Goal: Information Seeking & Learning: Learn about a topic

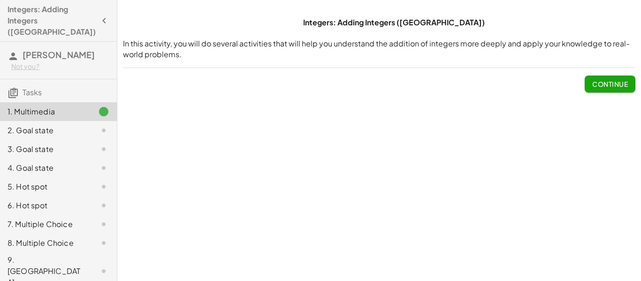
click at [436, 171] on div "Integers: Adding Integers (PA) In this activity, you will do several activities…" at bounding box center [379, 140] width 524 height 281
click at [99, 19] on icon "button" at bounding box center [104, 20] width 11 height 11
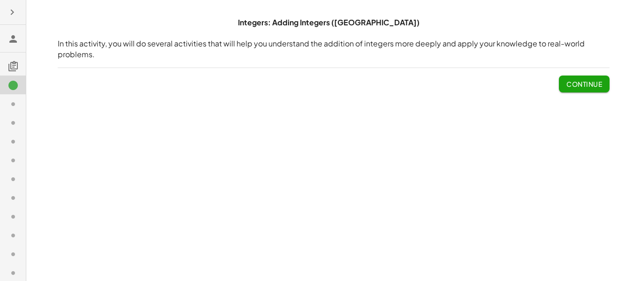
click at [15, 16] on icon "button" at bounding box center [12, 12] width 11 height 11
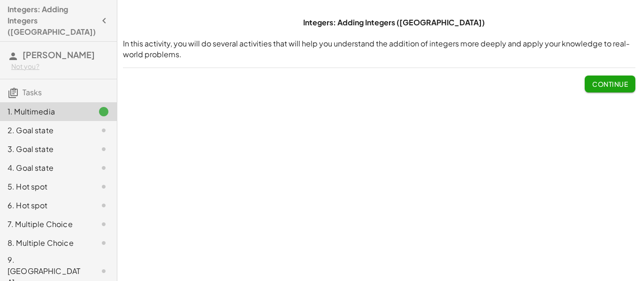
click at [622, 78] on button "Continue" at bounding box center [610, 84] width 51 height 17
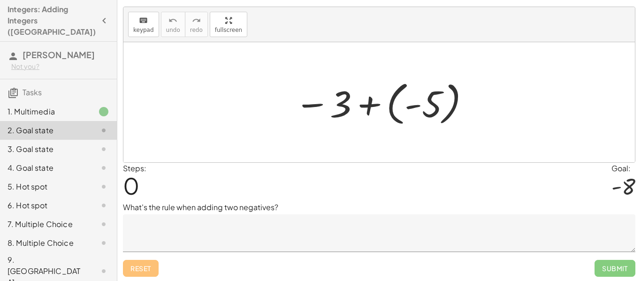
scroll to position [19, 0]
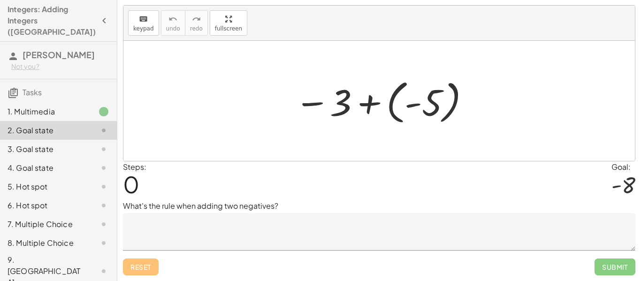
click at [217, 245] on textarea at bounding box center [379, 232] width 513 height 38
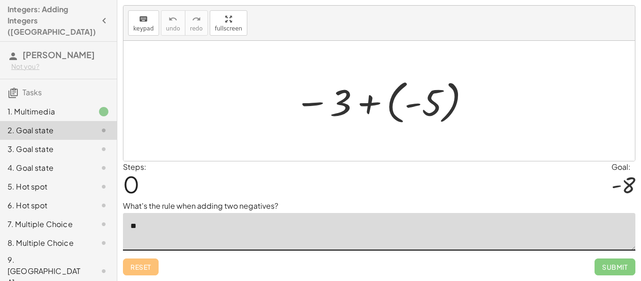
type textarea "*"
click at [92, 144] on div at bounding box center [96, 149] width 26 height 11
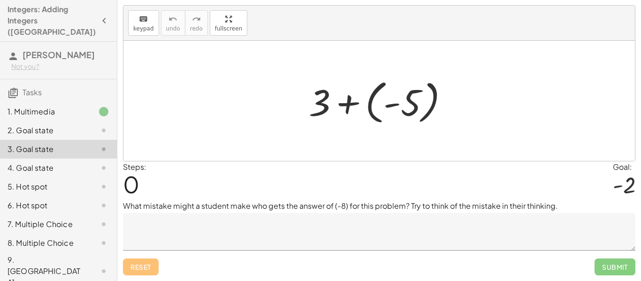
click at [79, 125] on div "2. Goal state" at bounding box center [46, 130] width 76 height 11
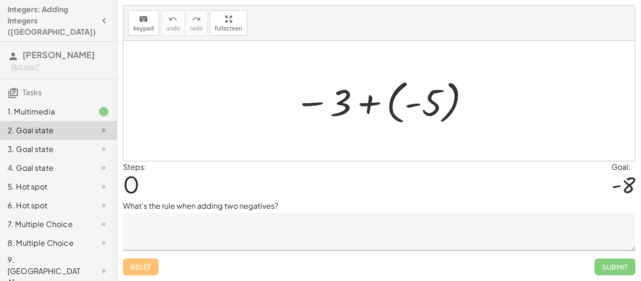
click at [79, 125] on div "2. Goal state" at bounding box center [46, 130] width 76 height 11
click at [297, 228] on textarea at bounding box center [379, 232] width 513 height 38
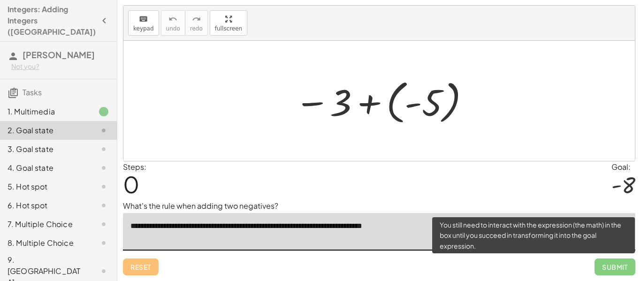
click at [604, 265] on span "Submit" at bounding box center [615, 267] width 41 height 17
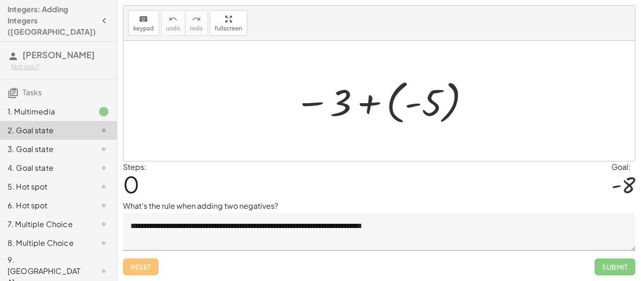
click at [415, 123] on div at bounding box center [383, 101] width 186 height 52
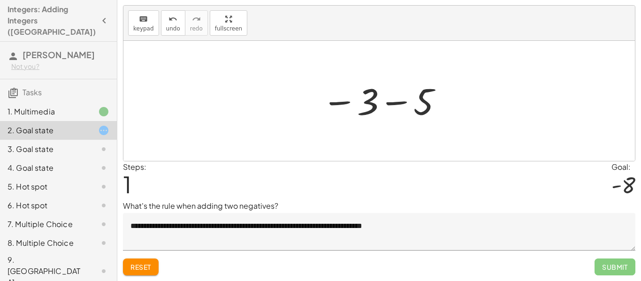
click at [425, 108] on div at bounding box center [382, 101] width 131 height 46
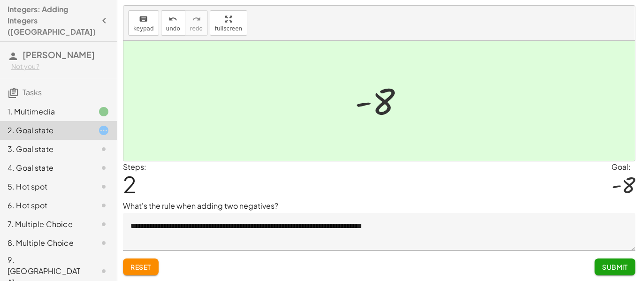
click at [152, 261] on button "Reset" at bounding box center [141, 267] width 36 height 17
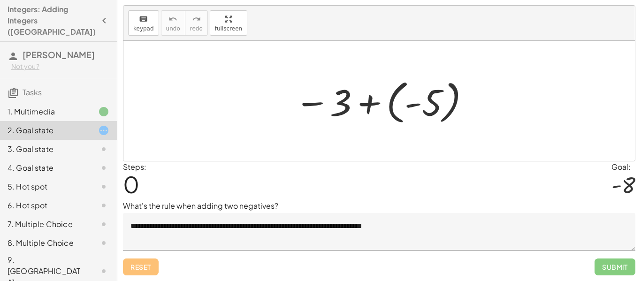
click at [374, 109] on div at bounding box center [383, 101] width 186 height 52
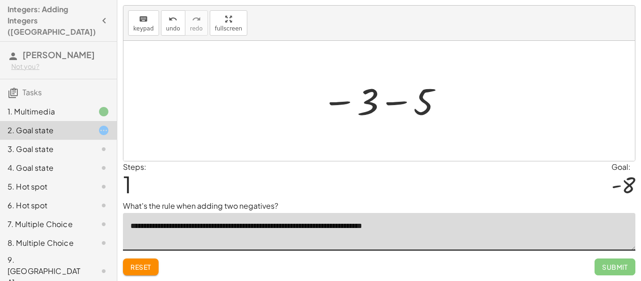
drag, startPoint x: 425, startPoint y: 223, endPoint x: 497, endPoint y: 257, distance: 79.8
click at [0, 0] on div "**********" at bounding box center [0, 0] width 0 height 0
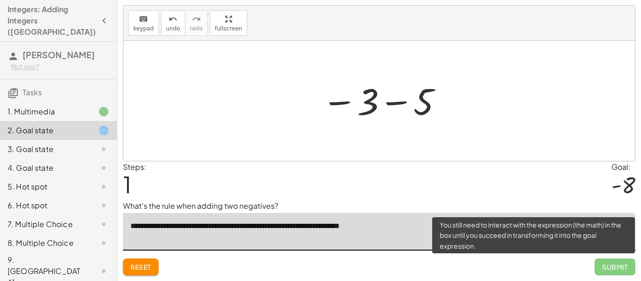
type textarea "**********"
click at [606, 264] on span "Submit" at bounding box center [615, 267] width 41 height 17
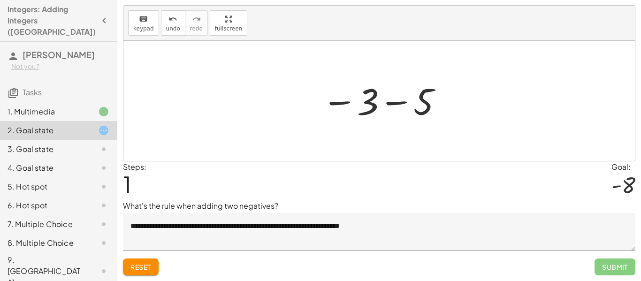
click at [487, 146] on div at bounding box center [379, 101] width 512 height 120
click at [388, 100] on div at bounding box center [382, 101] width 131 height 46
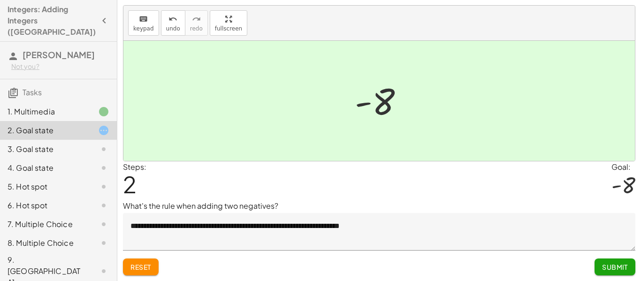
click at [623, 271] on span "Submit" at bounding box center [615, 267] width 26 height 8
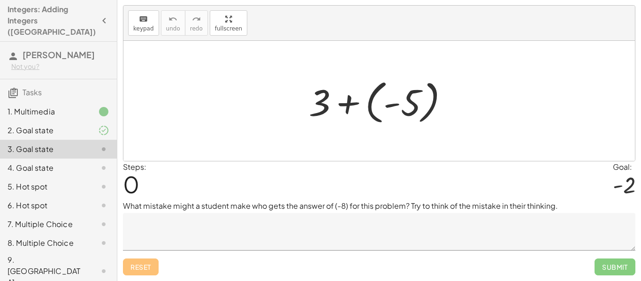
click at [400, 110] on div at bounding box center [382, 101] width 157 height 52
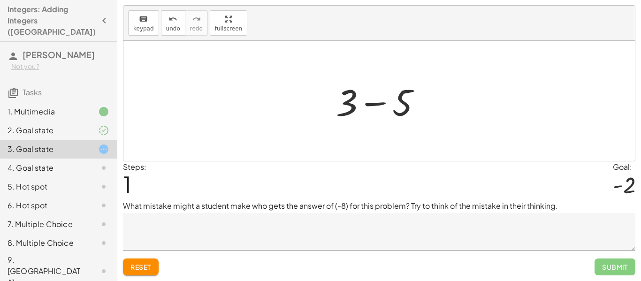
click at [400, 110] on div at bounding box center [382, 101] width 102 height 48
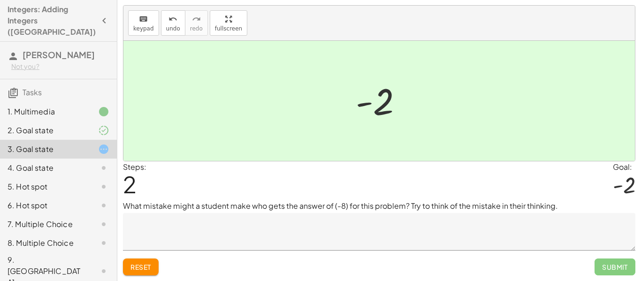
click at [400, 110] on div at bounding box center [383, 101] width 64 height 46
click at [149, 268] on span "Reset" at bounding box center [141, 267] width 21 height 8
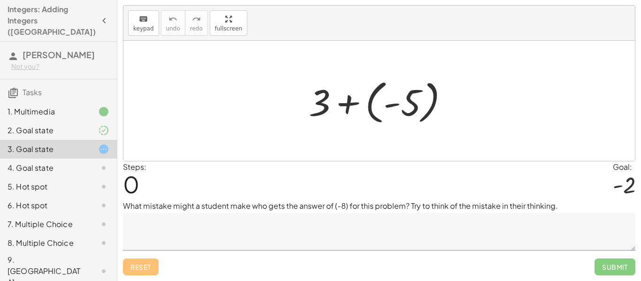
click at [203, 227] on textarea at bounding box center [379, 232] width 513 height 38
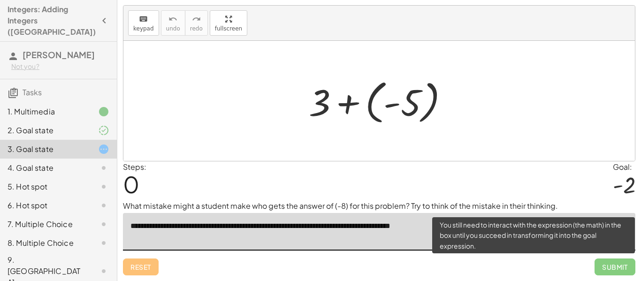
type textarea "**********"
click at [618, 264] on span "Submit" at bounding box center [615, 267] width 41 height 17
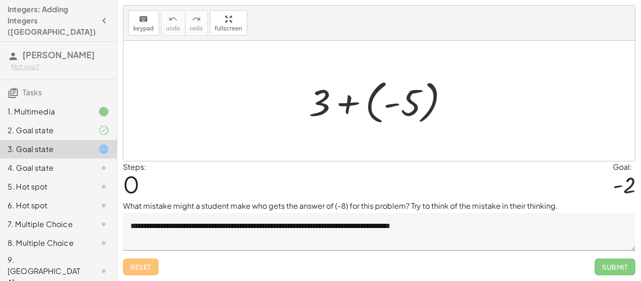
click at [461, 93] on div "+ 3 + ( - 5 )" at bounding box center [379, 101] width 169 height 57
click at [408, 103] on div at bounding box center [382, 101] width 157 height 52
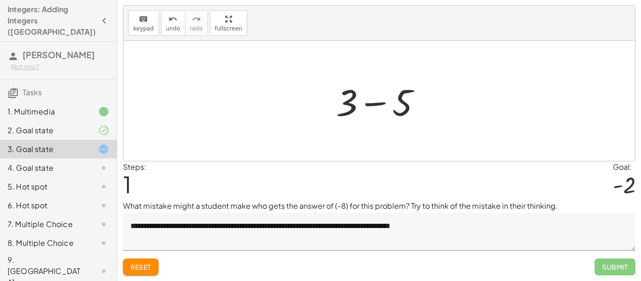
click at [408, 103] on div at bounding box center [382, 101] width 102 height 48
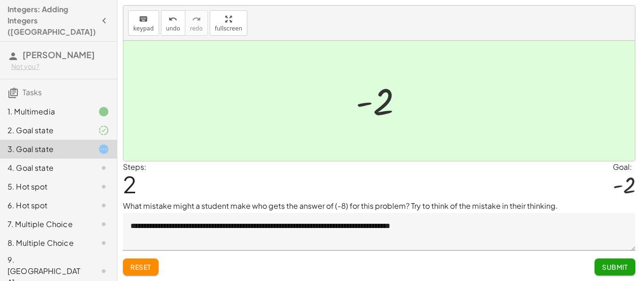
click at [408, 103] on div at bounding box center [383, 101] width 64 height 46
click at [615, 270] on span "Submit" at bounding box center [615, 267] width 26 height 8
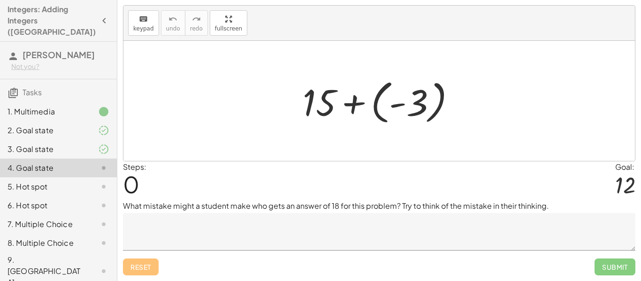
click at [419, 226] on textarea at bounding box center [379, 232] width 513 height 38
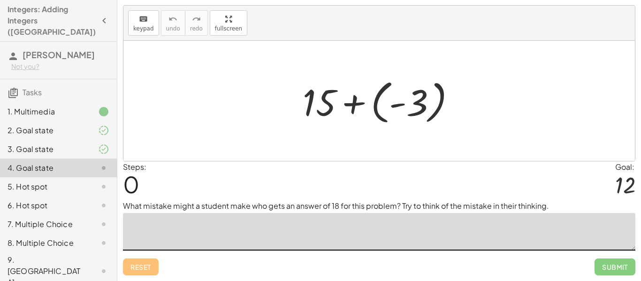
type textarea "*"
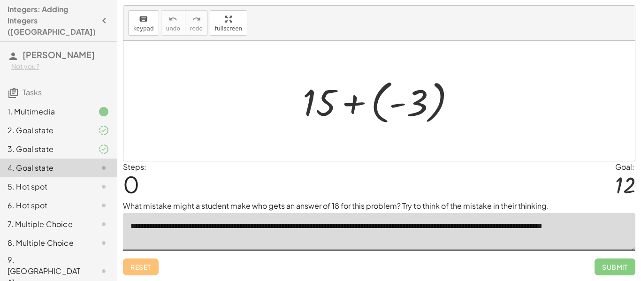
click at [573, 225] on textarea "**********" at bounding box center [379, 232] width 513 height 38
click at [629, 228] on textarea "**********" at bounding box center [379, 232] width 513 height 38
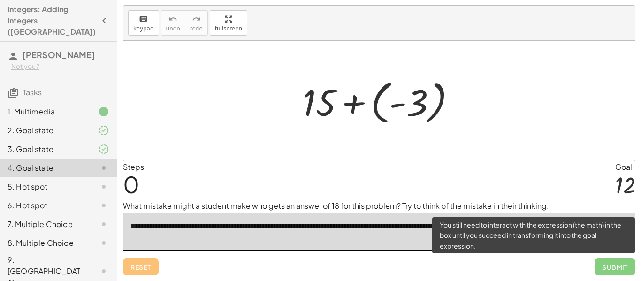
type textarea "**********"
click at [619, 269] on span "Submit" at bounding box center [615, 267] width 41 height 17
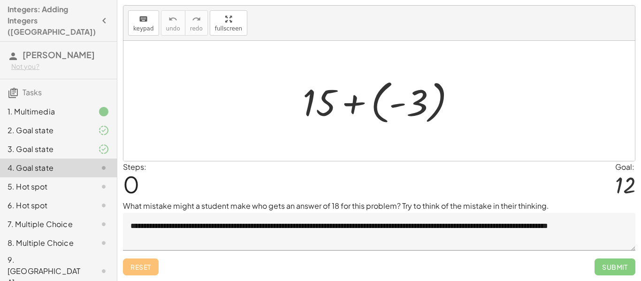
click at [526, 134] on div at bounding box center [379, 101] width 512 height 120
click at [366, 108] on div at bounding box center [383, 101] width 170 height 52
click at [366, 108] on div at bounding box center [382, 101] width 115 height 48
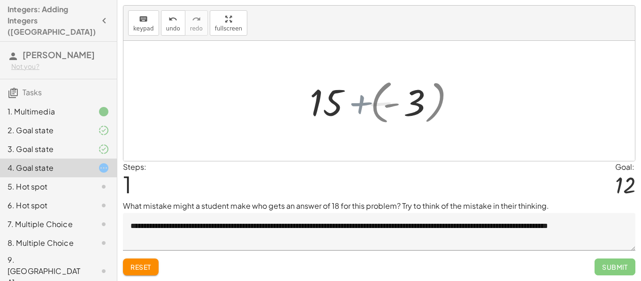
click at [366, 108] on div at bounding box center [382, 101] width 115 height 48
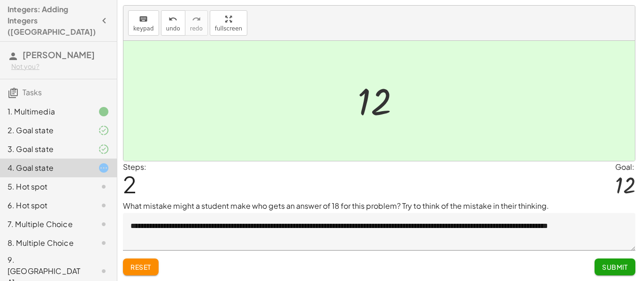
click at [628, 263] on button "Submit" at bounding box center [615, 267] width 41 height 17
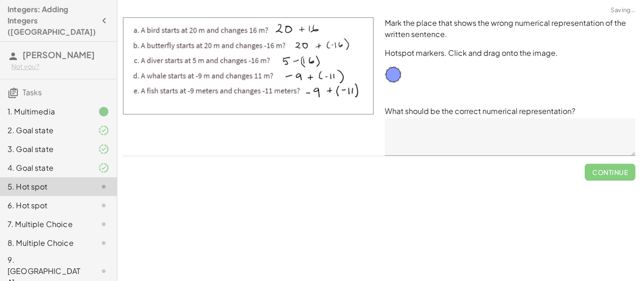
scroll to position [0, 0]
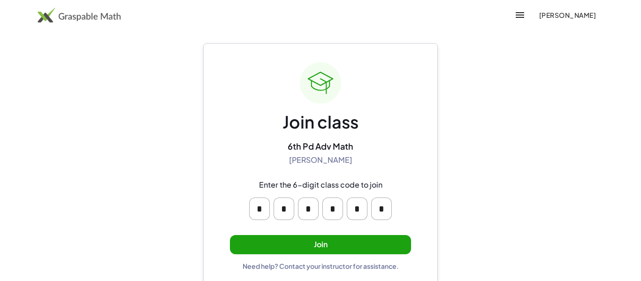
scroll to position [11, 0]
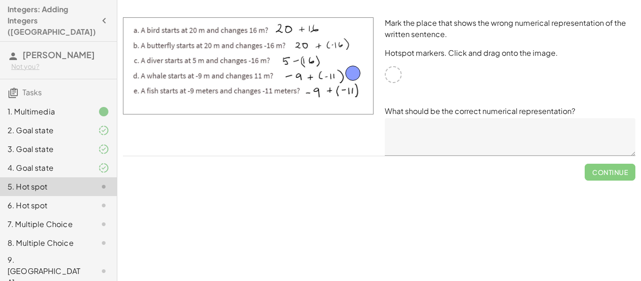
drag, startPoint x: 390, startPoint y: 74, endPoint x: 348, endPoint y: 72, distance: 41.8
drag, startPoint x: 350, startPoint y: 72, endPoint x: 390, endPoint y: 75, distance: 40.5
drag, startPoint x: 371, startPoint y: 70, endPoint x: 347, endPoint y: 69, distance: 24.0
click at [347, 69] on img at bounding box center [248, 65] width 251 height 97
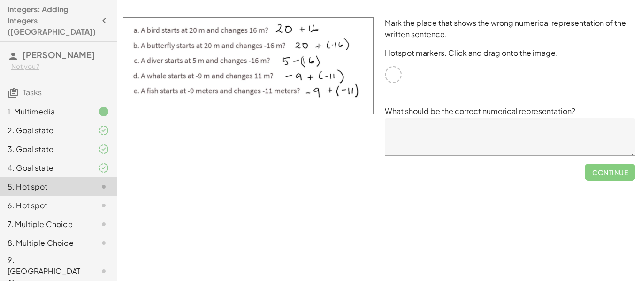
click at [395, 78] on div at bounding box center [393, 74] width 17 height 17
click at [288, 86] on img at bounding box center [248, 65] width 251 height 97
drag, startPoint x: 288, startPoint y: 86, endPoint x: 249, endPoint y: 69, distance: 43.1
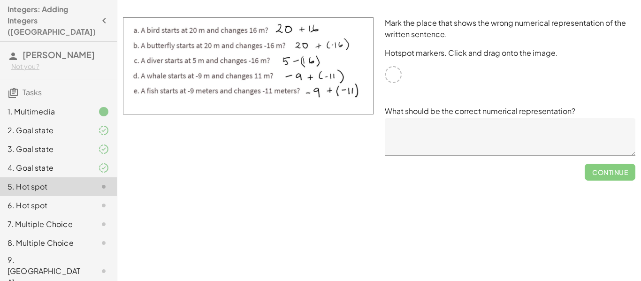
click at [249, 69] on img at bounding box center [248, 65] width 251 height 97
drag, startPoint x: 252, startPoint y: 69, endPoint x: 305, endPoint y: 83, distance: 55.2
click at [305, 83] on img at bounding box center [248, 65] width 251 height 97
drag, startPoint x: 394, startPoint y: 75, endPoint x: 334, endPoint y: 27, distance: 77.1
click at [506, 138] on textarea at bounding box center [510, 137] width 251 height 38
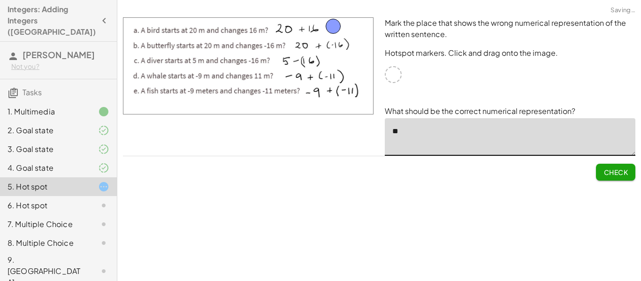
type textarea "*"
click at [613, 180] on button "Check" at bounding box center [615, 172] width 39 height 17
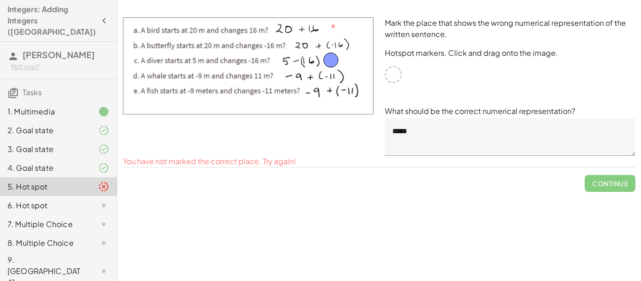
drag, startPoint x: 336, startPoint y: 24, endPoint x: 333, endPoint y: 58, distance: 33.9
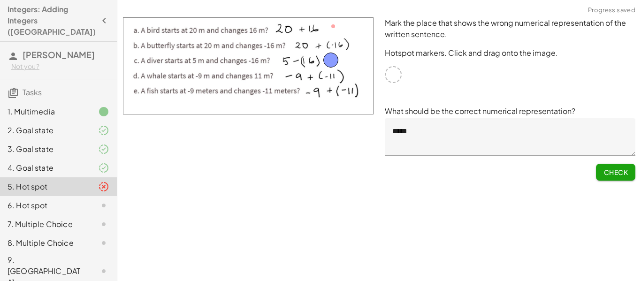
click at [452, 129] on textarea "*****" at bounding box center [510, 137] width 251 height 38
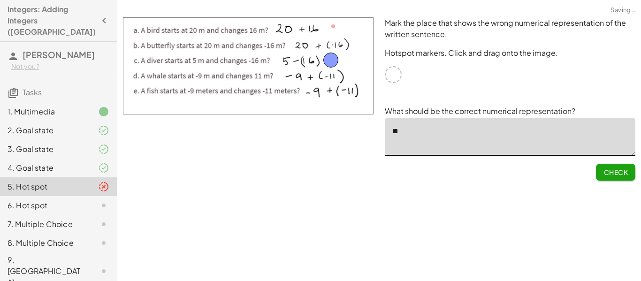
type textarea "*"
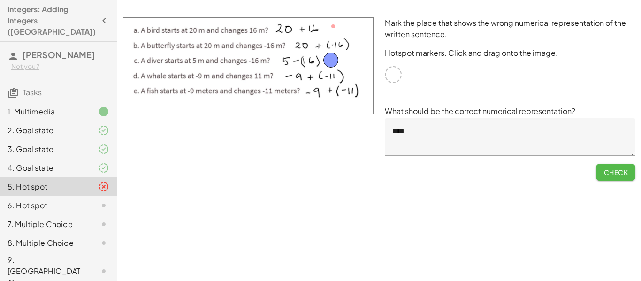
click at [621, 171] on span "Check" at bounding box center [616, 172] width 24 height 8
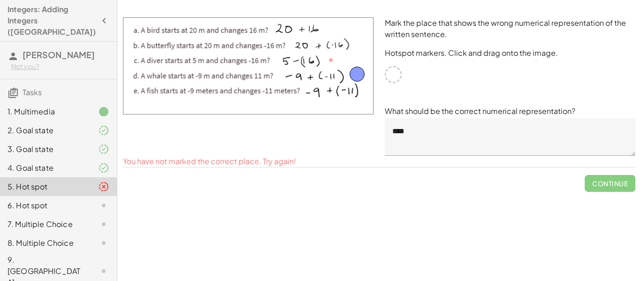
drag, startPoint x: 331, startPoint y: 59, endPoint x: 358, endPoint y: 75, distance: 30.5
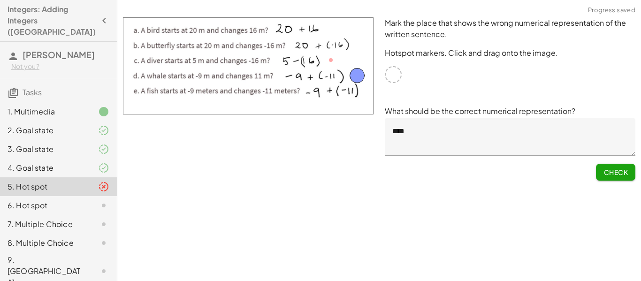
drag, startPoint x: 334, startPoint y: 60, endPoint x: 347, endPoint y: 64, distance: 13.8
click at [347, 64] on img at bounding box center [248, 65] width 251 height 97
click at [330, 58] on img at bounding box center [248, 65] width 251 height 97
click at [425, 141] on textarea "****" at bounding box center [510, 137] width 251 height 38
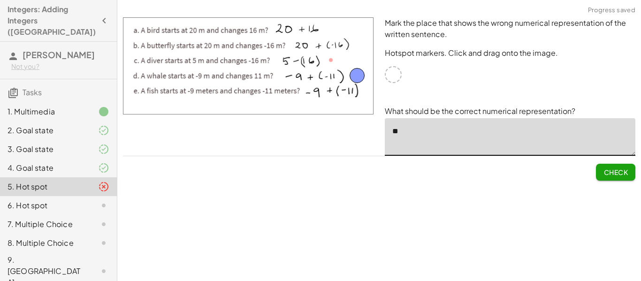
type textarea "*"
type textarea "*****"
click at [604, 166] on button "Check" at bounding box center [615, 172] width 39 height 17
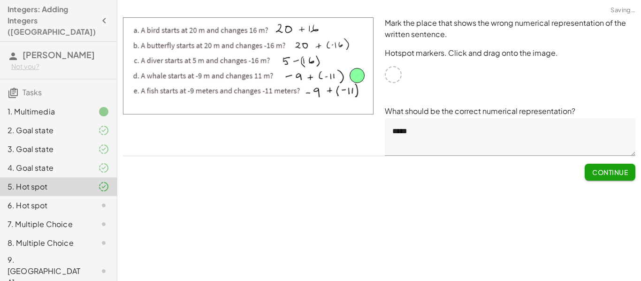
click at [605, 173] on span "Continue" at bounding box center [610, 172] width 36 height 8
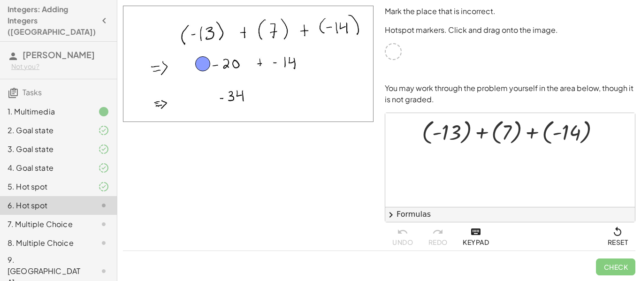
drag, startPoint x: 397, startPoint y: 57, endPoint x: 206, endPoint y: 69, distance: 191.0
click at [482, 135] on div at bounding box center [514, 130] width 195 height 31
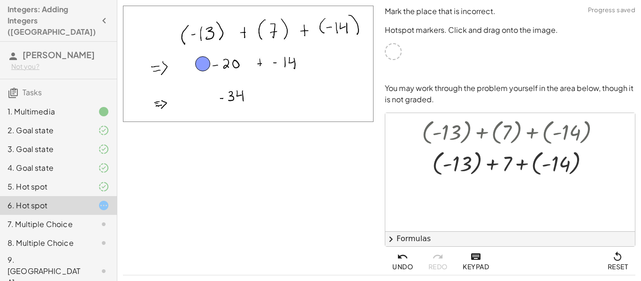
click at [407, 262] on icon "button" at bounding box center [402, 256] width 11 height 11
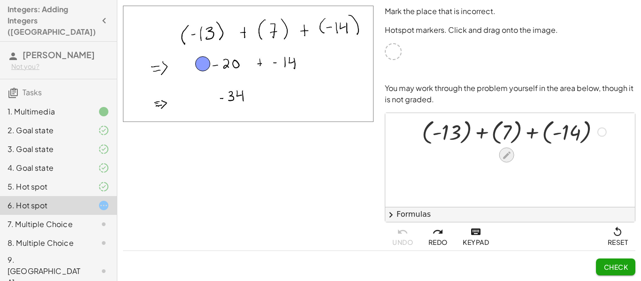
click at [506, 148] on div at bounding box center [507, 155] width 15 height 15
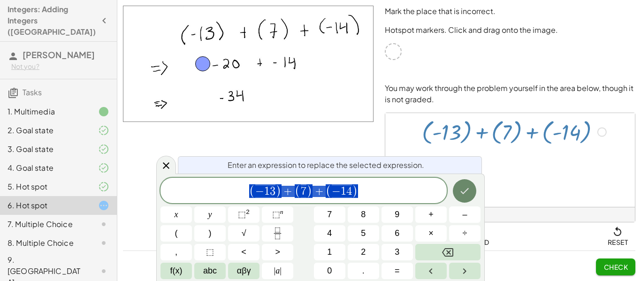
click at [459, 192] on icon "Done" at bounding box center [464, 190] width 11 height 11
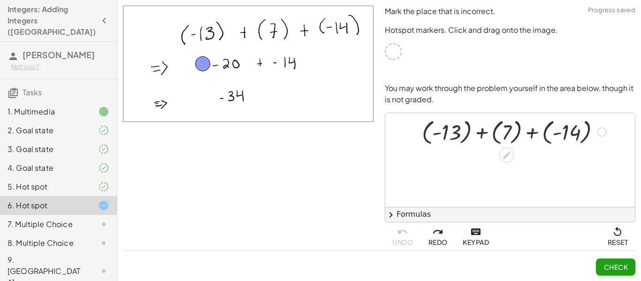
click at [598, 140] on div at bounding box center [514, 130] width 195 height 31
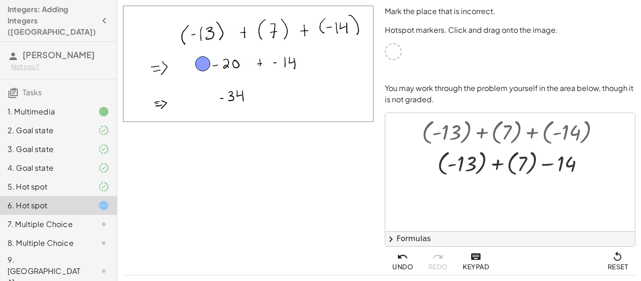
click at [544, 185] on div at bounding box center [510, 172] width 250 height 118
click at [575, 173] on div at bounding box center [514, 162] width 195 height 31
click at [584, 168] on div at bounding box center [586, 163] width 9 height 9
click at [584, 168] on div "Transform line Copy line as LaTeX Copy derivation as LaTeX Expand new lines: On" at bounding box center [586, 163] width 9 height 9
click at [549, 188] on div at bounding box center [510, 172] width 250 height 118
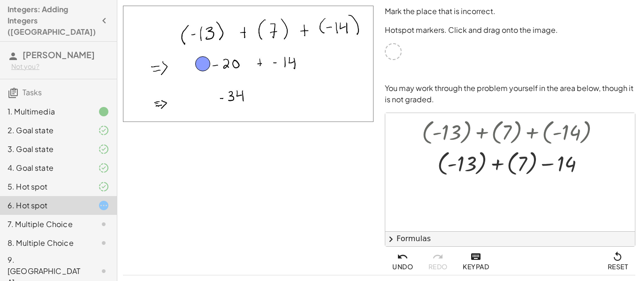
click at [549, 188] on div at bounding box center [510, 172] width 250 height 118
click at [518, 172] on div at bounding box center [514, 162] width 195 height 31
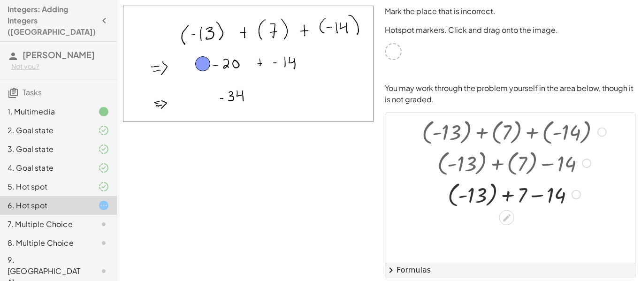
click at [529, 208] on div at bounding box center [514, 193] width 195 height 31
click at [516, 196] on div at bounding box center [514, 193] width 195 height 31
click at [537, 199] on div at bounding box center [514, 193] width 195 height 31
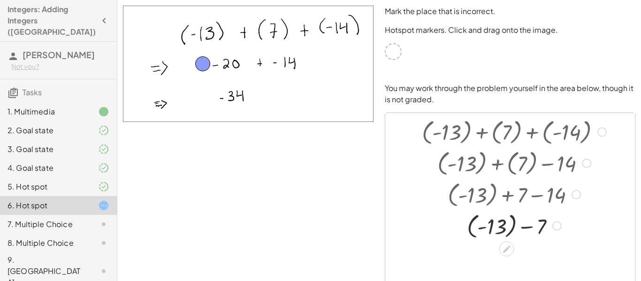
click at [542, 228] on div at bounding box center [514, 224] width 195 height 31
click at [516, 226] on div at bounding box center [514, 224] width 195 height 31
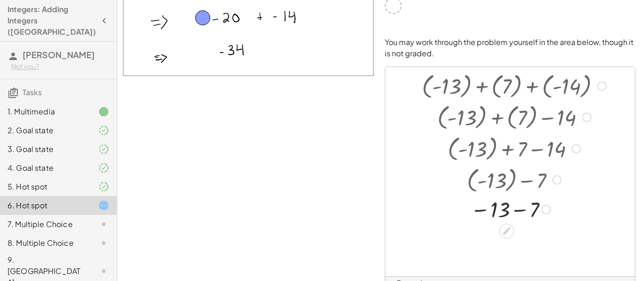
scroll to position [47, 0]
click at [529, 210] on div at bounding box center [514, 207] width 195 height 28
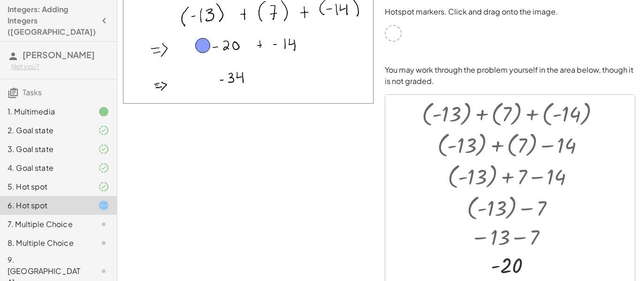
scroll to position [0, 0]
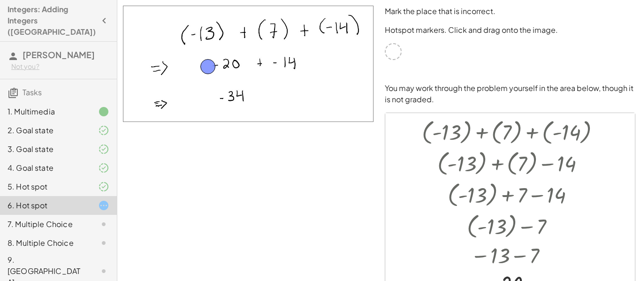
drag, startPoint x: 205, startPoint y: 63, endPoint x: 210, endPoint y: 66, distance: 5.9
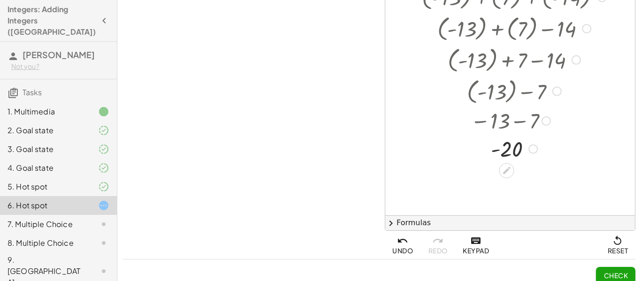
scroll to position [131, 0]
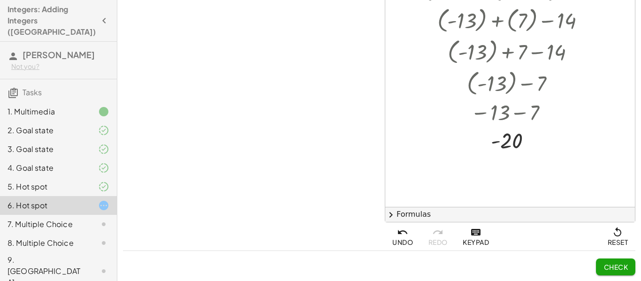
click at [615, 268] on span "Check" at bounding box center [616, 267] width 24 height 8
click at [607, 273] on button "Continue" at bounding box center [610, 267] width 51 height 17
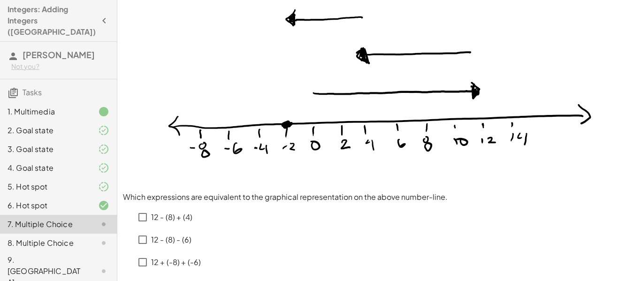
scroll to position [50, 0]
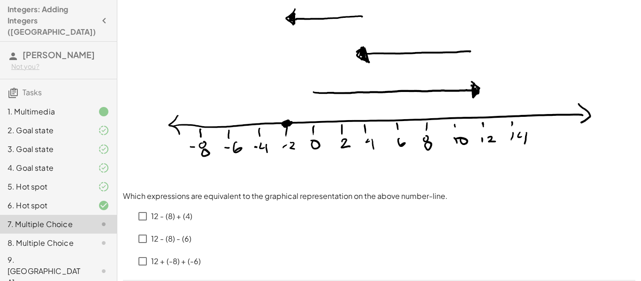
click at [184, 215] on p "12 - (8) + (4)" at bounding box center [171, 216] width 41 height 11
click at [187, 235] on p "12 - (8) - (6)" at bounding box center [171, 239] width 40 height 11
click at [163, 214] on p "12 - (8) + (4)" at bounding box center [171, 216] width 41 height 11
click at [193, 260] on p "12 + (-8) + (-6)" at bounding box center [176, 261] width 50 height 11
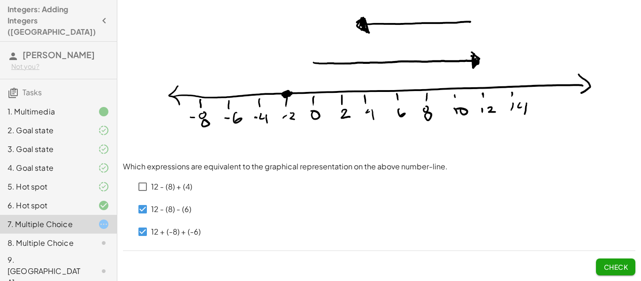
click at [631, 268] on button "Check" at bounding box center [615, 267] width 39 height 17
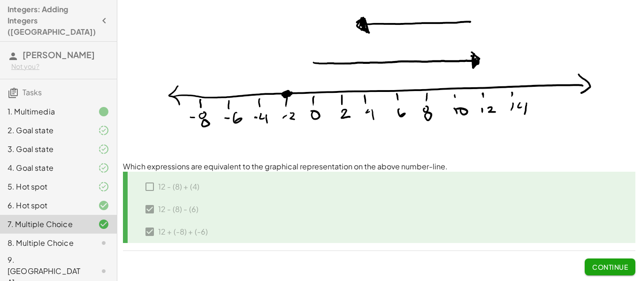
click at [628, 268] on span "Continue" at bounding box center [610, 267] width 36 height 8
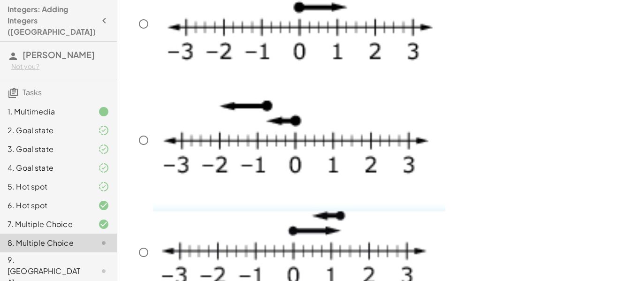
scroll to position [0, 0]
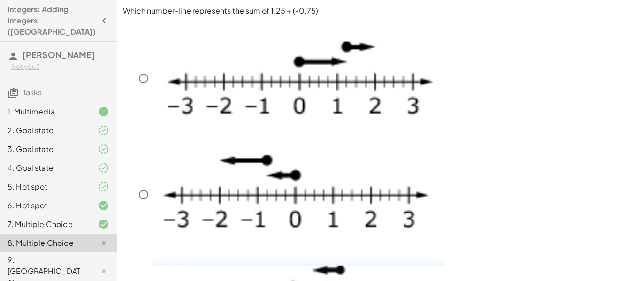
click at [362, 90] on img at bounding box center [299, 77] width 292 height 114
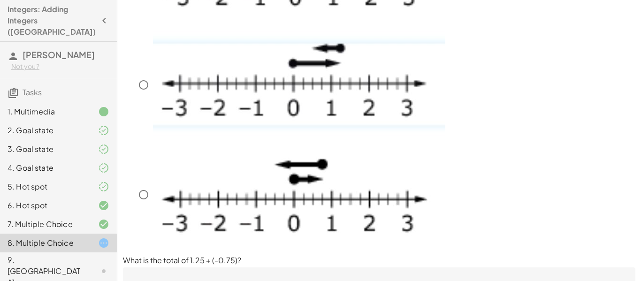
scroll to position [284, 0]
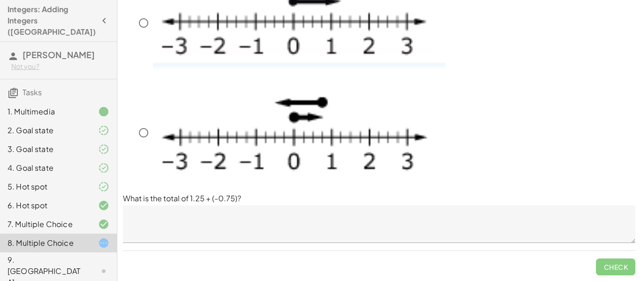
click at [400, 217] on textarea at bounding box center [379, 225] width 513 height 38
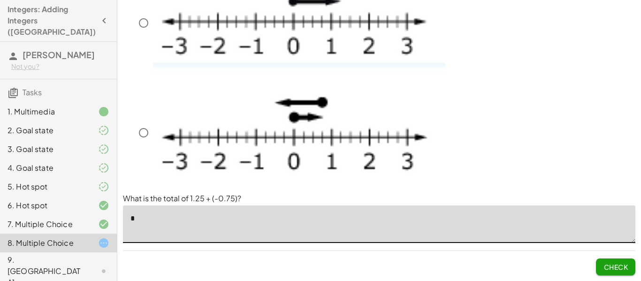
scroll to position [0, 0]
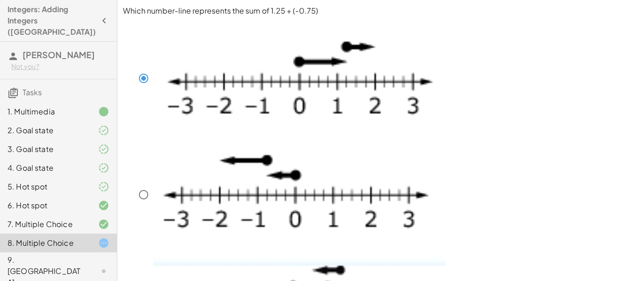
click at [330, 71] on img at bounding box center [299, 77] width 292 height 114
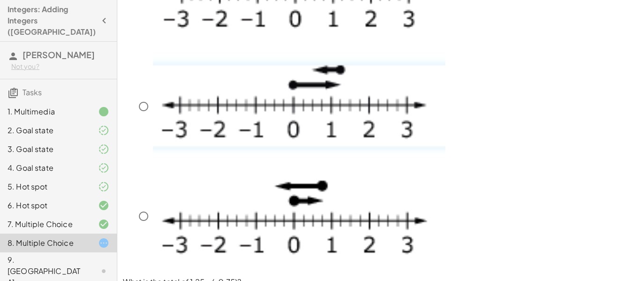
scroll to position [202, 0]
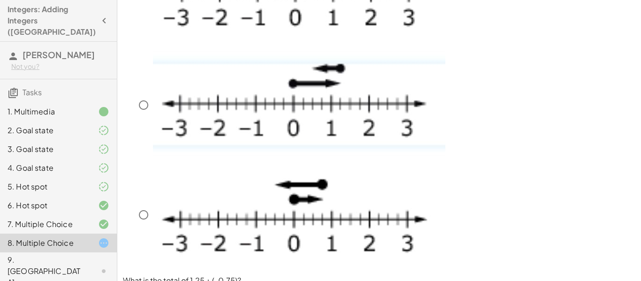
click at [319, 100] on img at bounding box center [299, 103] width 292 height 105
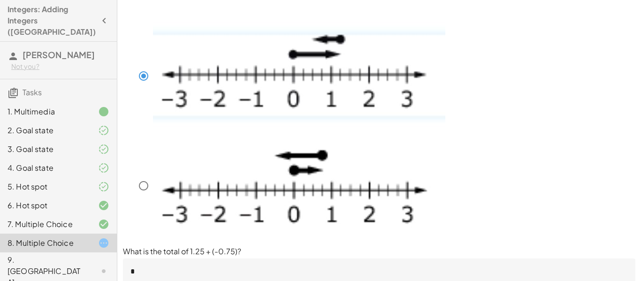
scroll to position [284, 0]
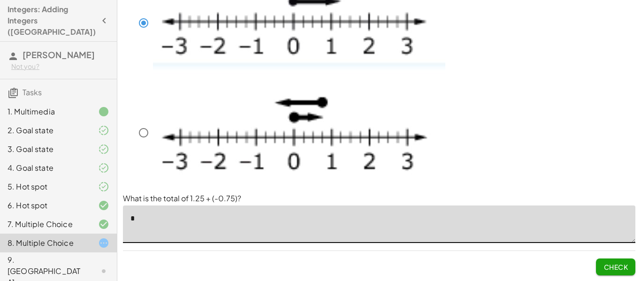
click at [296, 211] on textarea "*" at bounding box center [379, 225] width 513 height 38
type textarea "*"
type textarea "****"
click at [631, 265] on button "Check" at bounding box center [615, 267] width 39 height 17
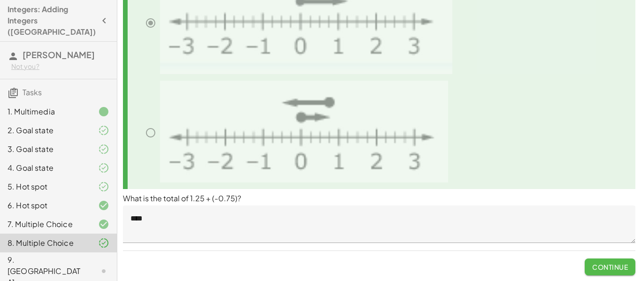
click at [615, 270] on span "Continue" at bounding box center [610, 267] width 36 height 8
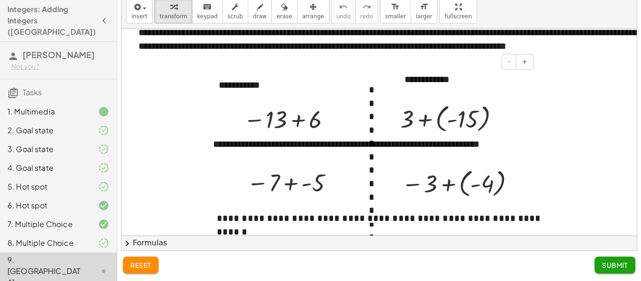
scroll to position [11, 0]
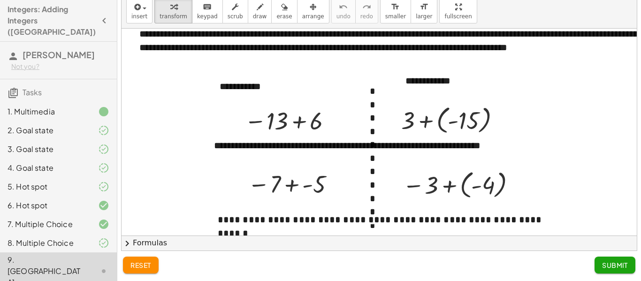
click at [566, 85] on div at bounding box center [445, 206] width 646 height 376
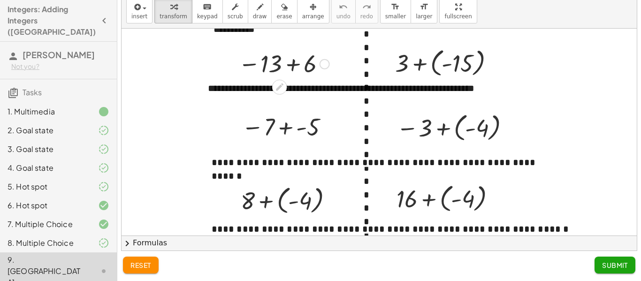
scroll to position [70, 6]
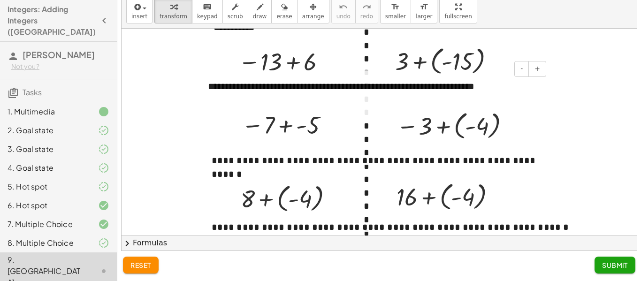
click at [234, 101] on div "**********" at bounding box center [374, 93] width 350 height 46
click at [220, 99] on div "**********" at bounding box center [374, 93] width 350 height 46
click at [552, 131] on div at bounding box center [438, 147] width 646 height 376
click at [456, 127] on div at bounding box center [455, 125] width 126 height 34
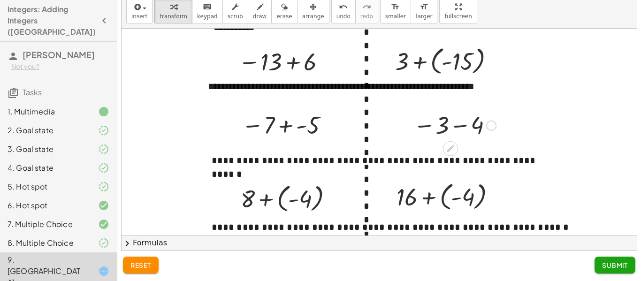
click at [456, 127] on div at bounding box center [455, 124] width 92 height 31
click at [285, 59] on div at bounding box center [284, 61] width 100 height 31
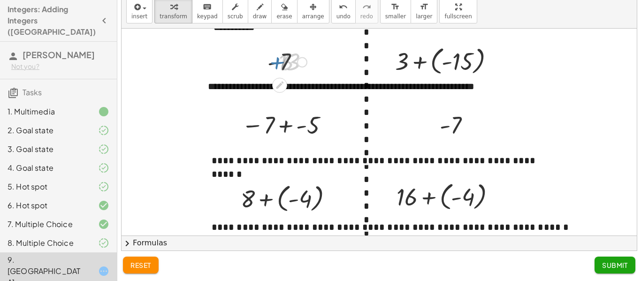
click at [285, 59] on div at bounding box center [287, 61] width 47 height 31
click at [294, 122] on div at bounding box center [287, 124] width 100 height 31
click at [295, 122] on div at bounding box center [287, 124] width 89 height 31
click at [302, 195] on div at bounding box center [290, 198] width 109 height 34
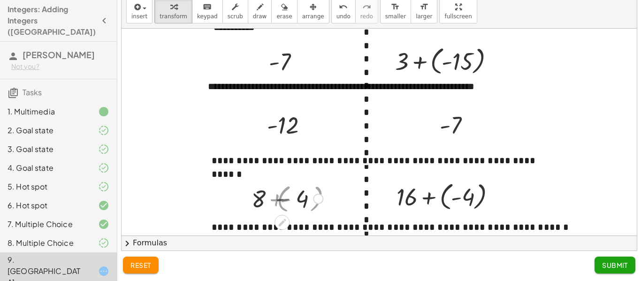
click at [302, 195] on div at bounding box center [290, 198] width 75 height 32
click at [442, 188] on div at bounding box center [450, 196] width 116 height 34
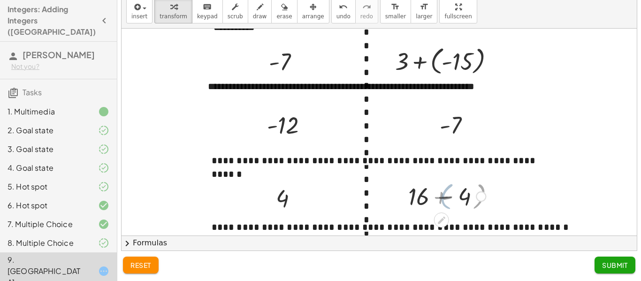
click at [442, 188] on div at bounding box center [450, 196] width 82 height 32
click at [457, 60] on div at bounding box center [449, 60] width 116 height 34
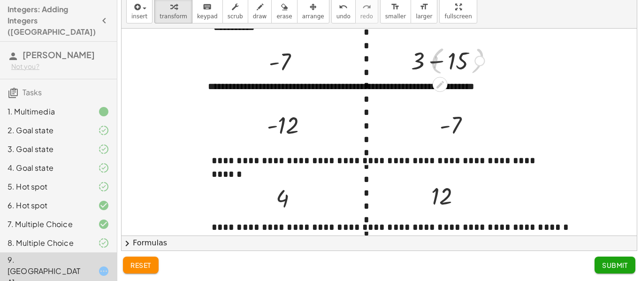
click at [457, 60] on div at bounding box center [448, 60] width 82 height 32
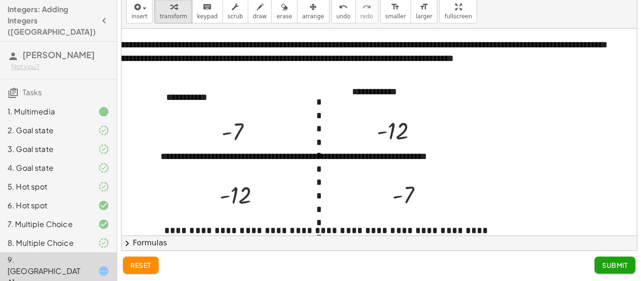
scroll to position [0, 57]
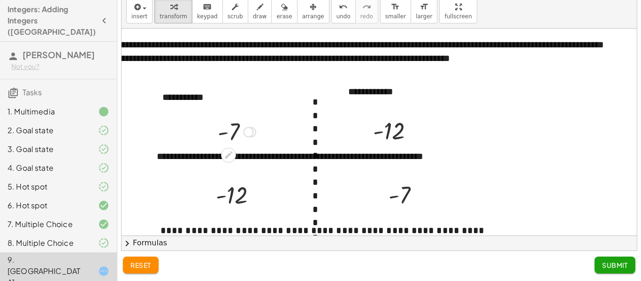
click at [237, 130] on div at bounding box center [236, 131] width 47 height 31
click at [252, 131] on div at bounding box center [249, 132] width 10 height 10
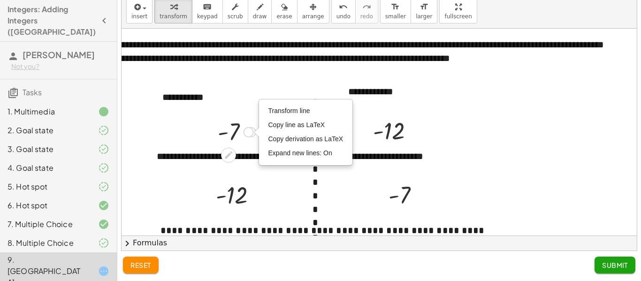
click at [252, 131] on div "Transform line Copy line as LaTeX Copy derivation as LaTeX Expand new lines: On" at bounding box center [249, 132] width 10 height 10
click at [223, 131] on div at bounding box center [236, 131] width 47 height 31
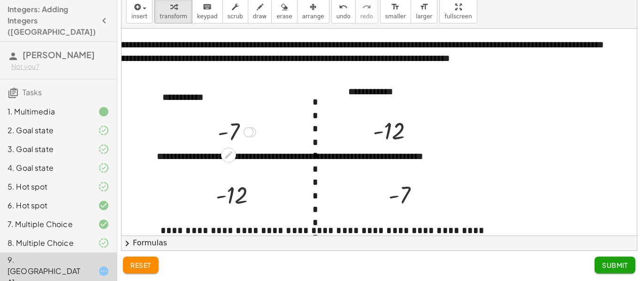
click at [223, 131] on div at bounding box center [236, 131] width 47 height 31
click at [230, 132] on div at bounding box center [236, 131] width 47 height 31
click at [235, 132] on div at bounding box center [236, 131] width 47 height 31
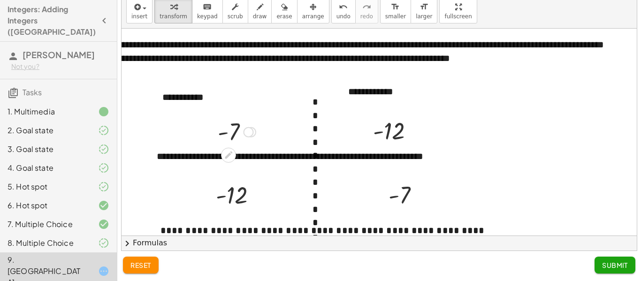
click at [235, 132] on div at bounding box center [236, 131] width 47 height 31
click at [137, 272] on button "reset" at bounding box center [141, 265] width 36 height 17
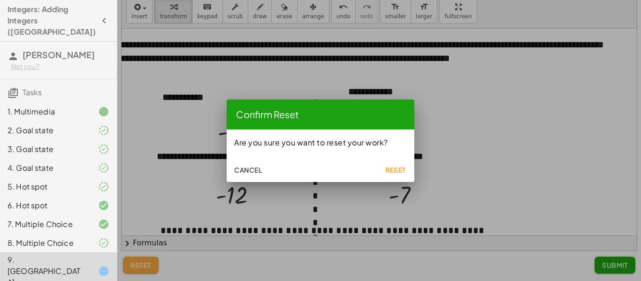
scroll to position [0, 0]
click at [393, 173] on span "Reset" at bounding box center [395, 170] width 21 height 8
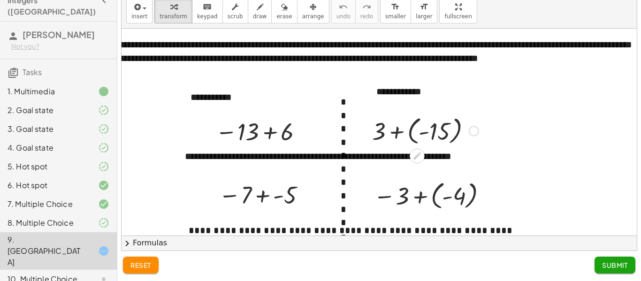
scroll to position [0, 31]
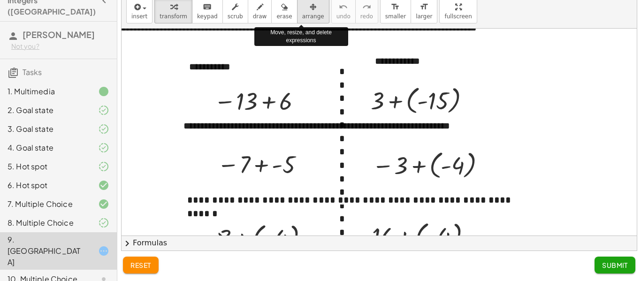
click at [302, 18] on span "arrange" at bounding box center [313, 16] width 22 height 7
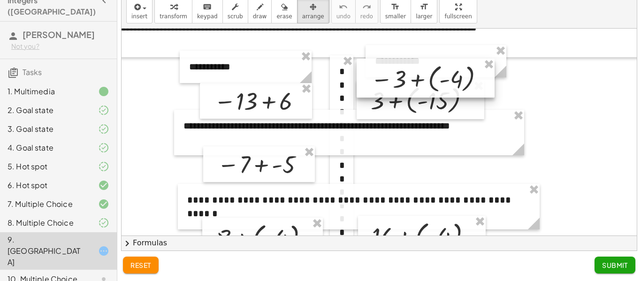
drag, startPoint x: 486, startPoint y: 174, endPoint x: 484, endPoint y: 87, distance: 86.4
click at [484, 87] on div at bounding box center [426, 78] width 138 height 39
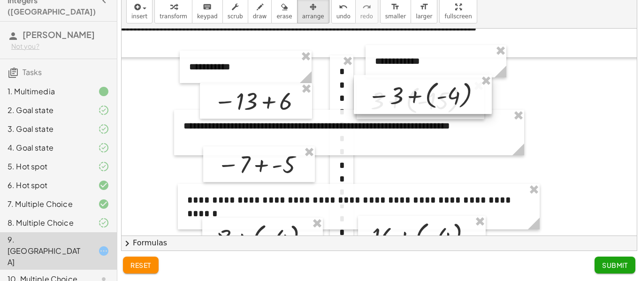
drag, startPoint x: 484, startPoint y: 88, endPoint x: 481, endPoint y: 105, distance: 17.1
click at [481, 105] on div at bounding box center [423, 94] width 138 height 39
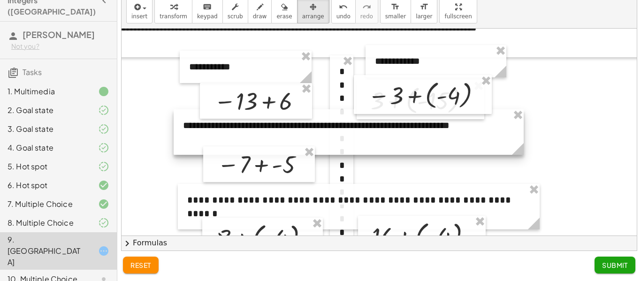
click at [474, 119] on div "**********" at bounding box center [414, 186] width 646 height 376
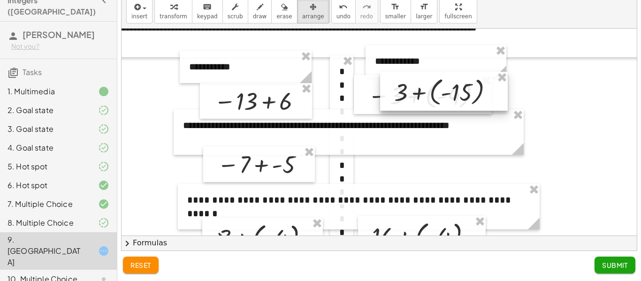
drag, startPoint x: 474, startPoint y: 116, endPoint x: 498, endPoint y: 108, distance: 24.9
click at [498, 108] on div at bounding box center [444, 91] width 128 height 39
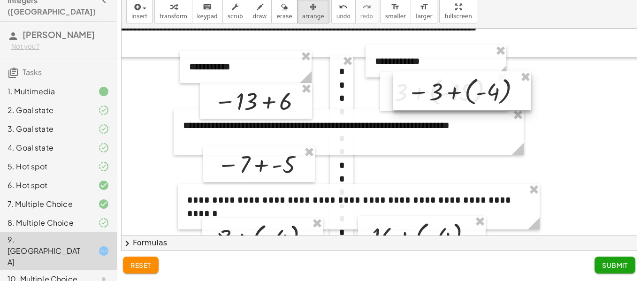
drag, startPoint x: 370, startPoint y: 94, endPoint x: 415, endPoint y: 91, distance: 44.3
click at [415, 91] on div at bounding box center [462, 90] width 138 height 39
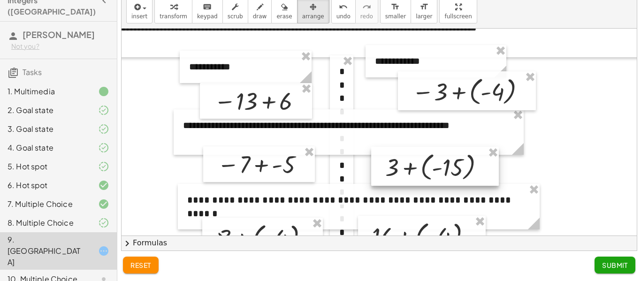
drag, startPoint x: 384, startPoint y: 95, endPoint x: 376, endPoint y: 170, distance: 76.1
click at [376, 170] on div at bounding box center [435, 166] width 128 height 39
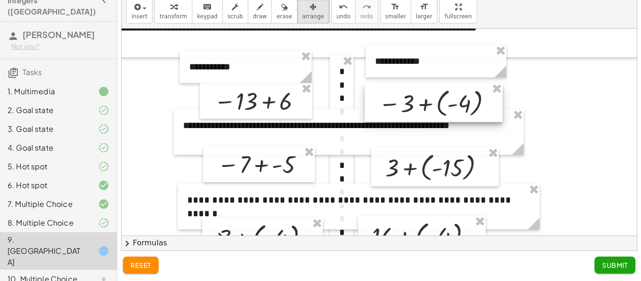
drag, startPoint x: 439, startPoint y: 101, endPoint x: 406, endPoint y: 113, distance: 35.3
click at [406, 113] on div at bounding box center [434, 102] width 138 height 39
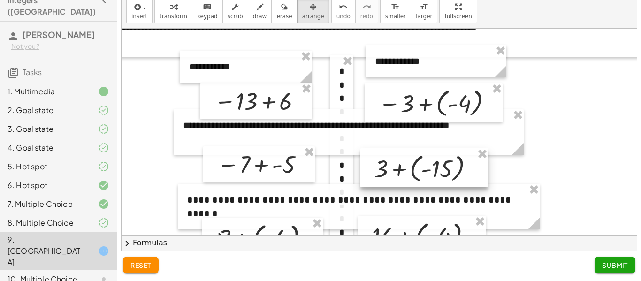
drag, startPoint x: 434, startPoint y: 171, endPoint x: 423, endPoint y: 172, distance: 10.8
click at [423, 172] on div at bounding box center [425, 167] width 128 height 39
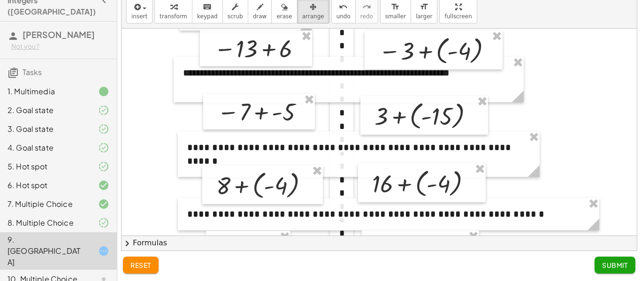
click at [596, 160] on div at bounding box center [414, 134] width 646 height 376
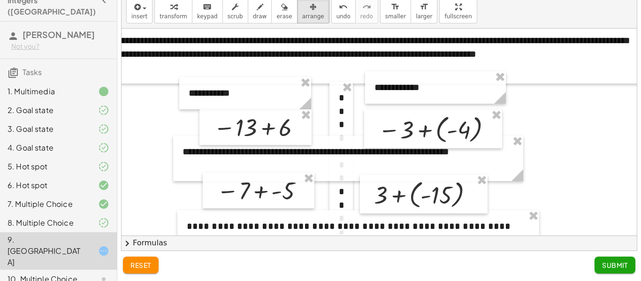
scroll to position [0, 31]
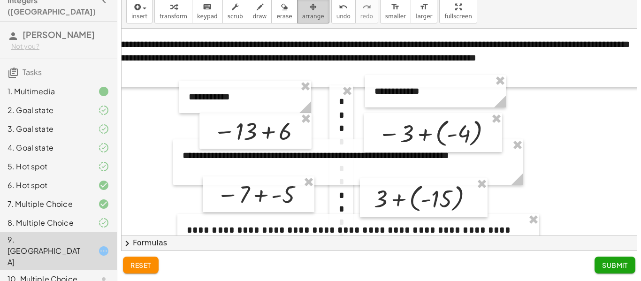
click at [302, 8] on div "button" at bounding box center [313, 6] width 22 height 11
click at [203, 9] on icon "keyboard" at bounding box center [207, 6] width 9 height 11
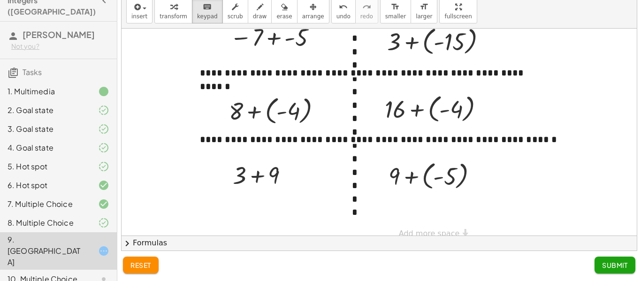
scroll to position [0, 18]
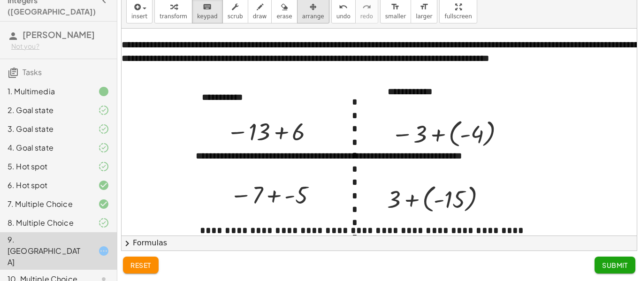
click at [310, 14] on span "arrange" at bounding box center [313, 16] width 22 height 7
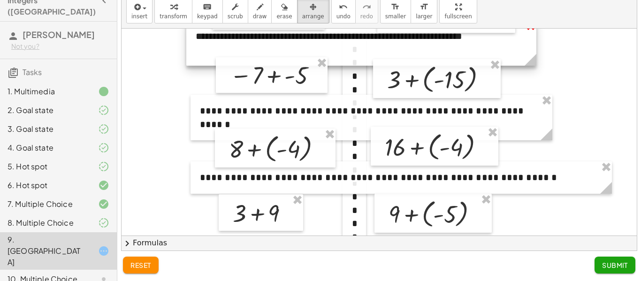
scroll to position [169, 18]
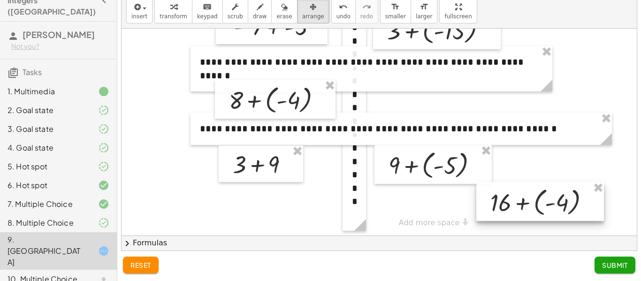
drag, startPoint x: 475, startPoint y: 110, endPoint x: 580, endPoint y: 214, distance: 148.1
click at [580, 214] on div at bounding box center [541, 201] width 128 height 39
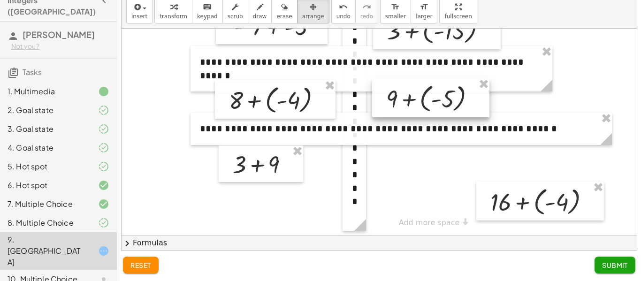
drag, startPoint x: 479, startPoint y: 167, endPoint x: 476, endPoint y: 100, distance: 67.2
click at [476, 100] on div at bounding box center [430, 97] width 117 height 39
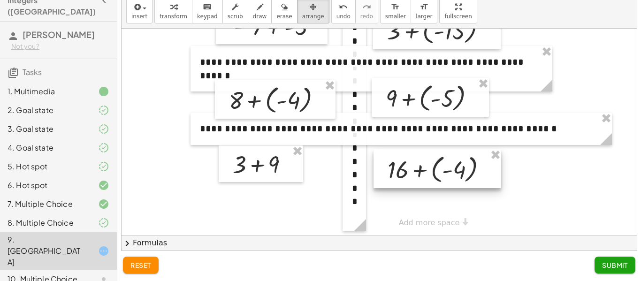
drag, startPoint x: 532, startPoint y: 201, endPoint x: 429, endPoint y: 169, distance: 107.8
click at [429, 169] on div at bounding box center [438, 168] width 128 height 39
click at [543, 193] on div at bounding box center [427, 48] width 646 height 376
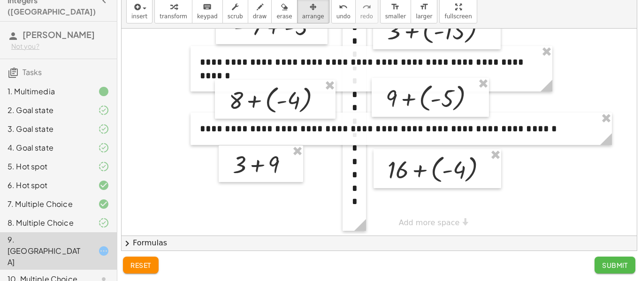
click at [609, 262] on span "Submit" at bounding box center [615, 265] width 26 height 8
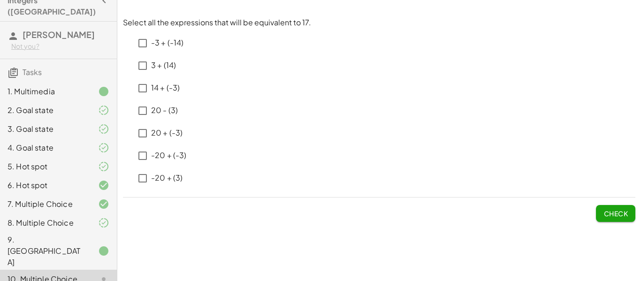
click at [169, 42] on p "-3 + (-14) ﻿" at bounding box center [167, 43] width 33 height 11
click at [168, 47] on p "-3 + (-14) ﻿" at bounding box center [167, 43] width 33 height 11
click at [171, 62] on p "3 + (14) ﻿" at bounding box center [163, 65] width 25 height 11
click at [173, 107] on p "20 - (3)" at bounding box center [164, 110] width 27 height 11
click at [177, 134] on p "20 + (-3)" at bounding box center [166, 133] width 31 height 11
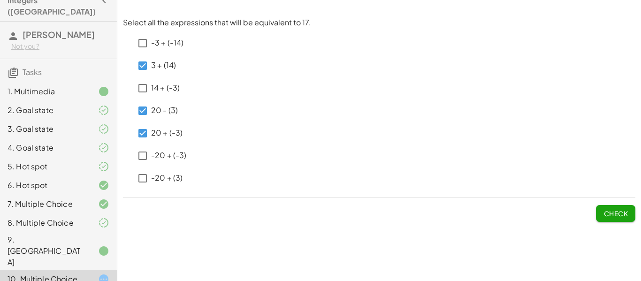
click at [623, 207] on button "Check" at bounding box center [615, 213] width 39 height 17
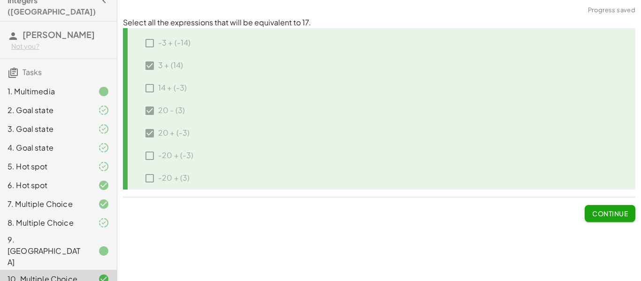
click at [623, 207] on button "Continue" at bounding box center [610, 213] width 51 height 17
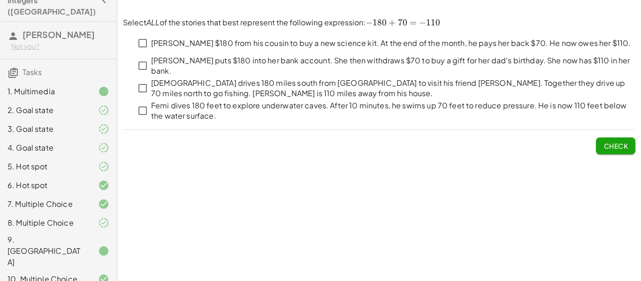
click at [469, 46] on p "[PERSON_NAME] $180 from his cousin to buy a new science kit. At the end of the …" at bounding box center [391, 43] width 480 height 11
click at [351, 85] on p "[DEMOGRAPHIC_DATA] drives 180 miles south from [GEOGRAPHIC_DATA] to visit his f…" at bounding box center [393, 88] width 484 height 21
click at [243, 104] on p "Femi dives 180 feet to explore underwater caves. After 10 minutes, he swims up …" at bounding box center [393, 110] width 484 height 21
click at [612, 147] on span "Check" at bounding box center [616, 146] width 24 height 8
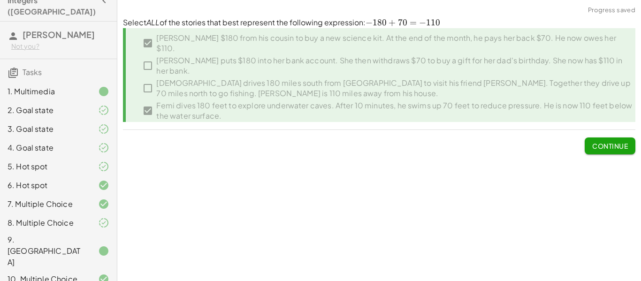
click at [613, 145] on span "Continue" at bounding box center [610, 146] width 36 height 8
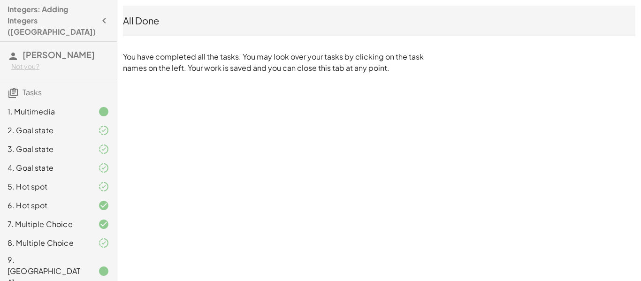
click at [21, 10] on h4 "Integers: Adding Integers ([GEOGRAPHIC_DATA])" at bounding box center [52, 21] width 88 height 34
